Goal: Transaction & Acquisition: Purchase product/service

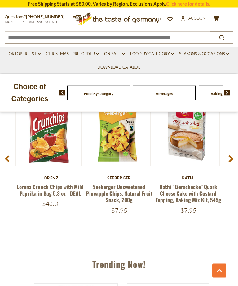
scroll to position [428, 0]
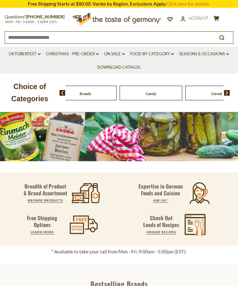
scroll to position [78, 0]
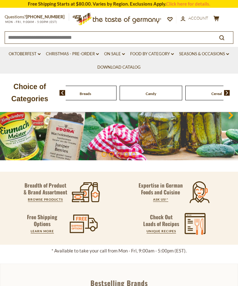
click at [44, 200] on link "BROWSE PRODUCTS" at bounding box center [45, 199] width 35 height 4
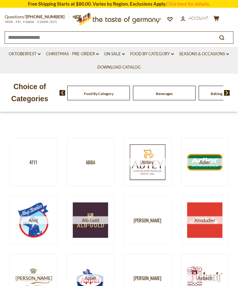
scroll to position [57, 0]
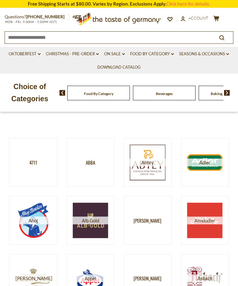
click at [96, 54] on link "Christmas - PRE-ORDER dropdown_arrow" at bounding box center [72, 54] width 53 height 7
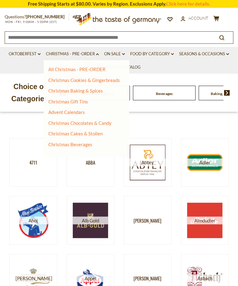
click at [65, 70] on link "All Christmas - PRE-ORDER" at bounding box center [76, 69] width 57 height 6
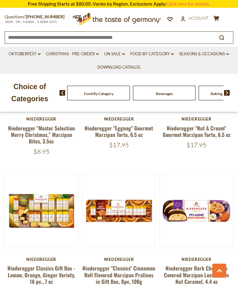
scroll to position [1615, 0]
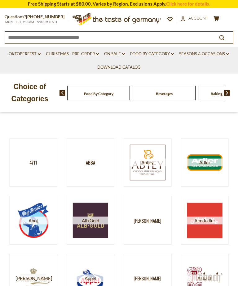
click at [163, 54] on link "Food By Category dropdown_arrow" at bounding box center [152, 54] width 44 height 7
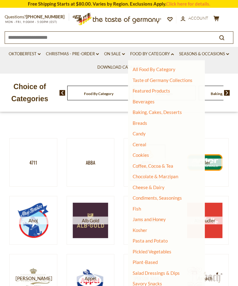
click at [184, 79] on link "Taste of Germany Collections" at bounding box center [163, 80] width 60 height 6
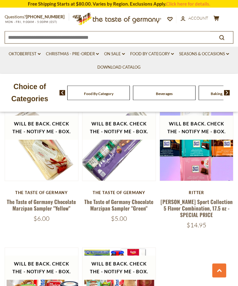
scroll to position [1472, 0]
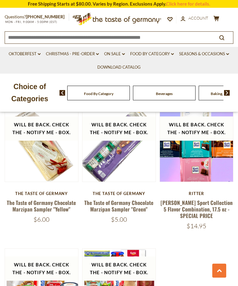
click at [225, 36] on icon "search_icon" at bounding box center [221, 37] width 5 height 5
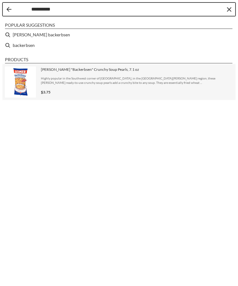
type input "**********"
click at [55, 76] on span "Highly popular in the Southwest corner of [GEOGRAPHIC_DATA], in the [GEOGRAPHIC…" at bounding box center [137, 80] width 192 height 9
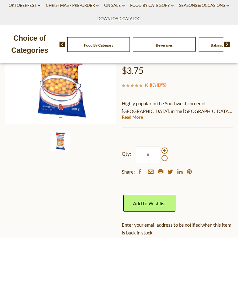
scroll to position [105, 0]
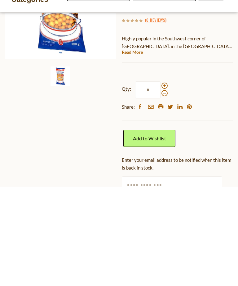
click at [136, 275] on input "text" at bounding box center [172, 283] width 101 height 17
type input "**********"
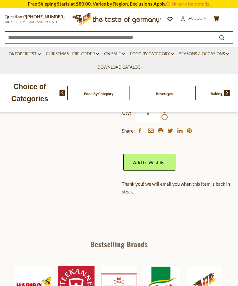
scroll to position [180, 0]
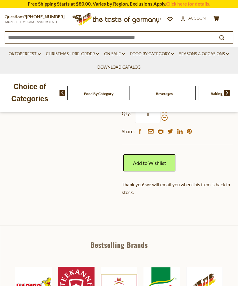
click at [159, 154] on link "Add to Wishlist" at bounding box center [149, 162] width 52 height 17
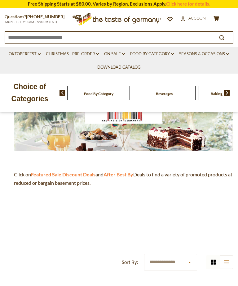
scroll to position [85, 0]
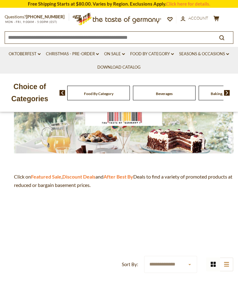
click at [49, 177] on strong "Featured Sale" at bounding box center [46, 176] width 30 height 6
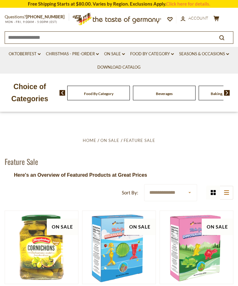
click at [116, 54] on link "On Sale dropdown_arrow" at bounding box center [114, 54] width 21 height 7
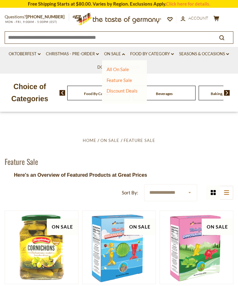
click at [116, 93] on link "Discount Deals" at bounding box center [122, 90] width 31 height 9
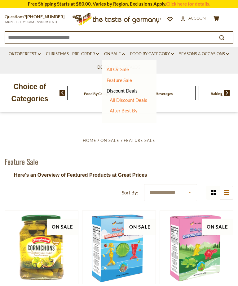
click at [118, 99] on link "All Discount Deals" at bounding box center [129, 100] width 38 height 6
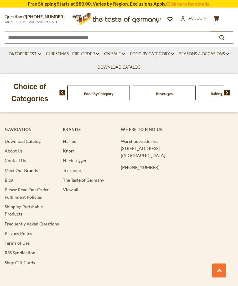
scroll to position [2148, 0]
